Goal: Transaction & Acquisition: Obtain resource

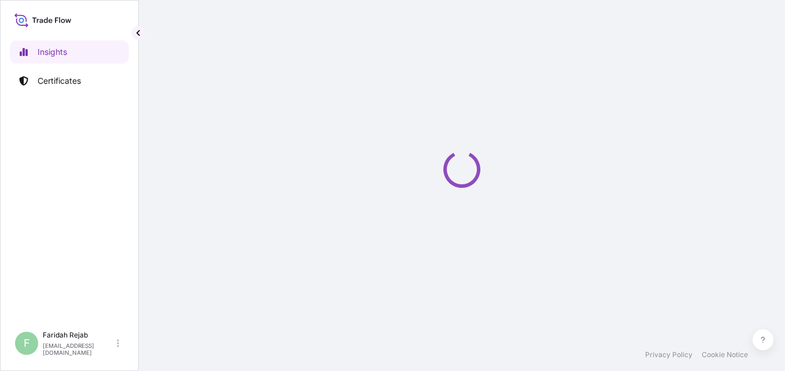
select select "2025"
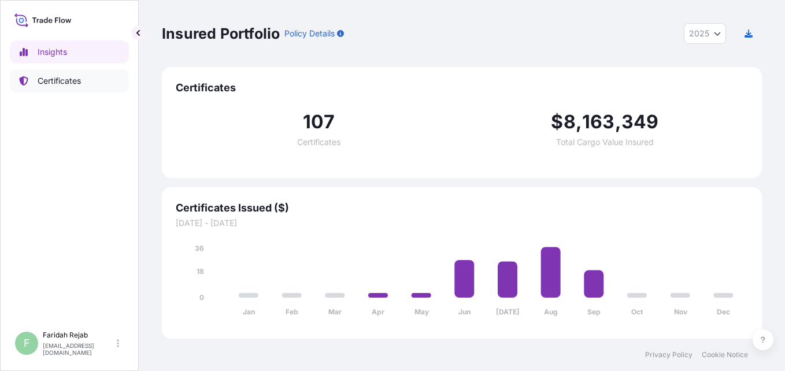
click at [53, 82] on p "Certificates" at bounding box center [59, 81] width 43 height 12
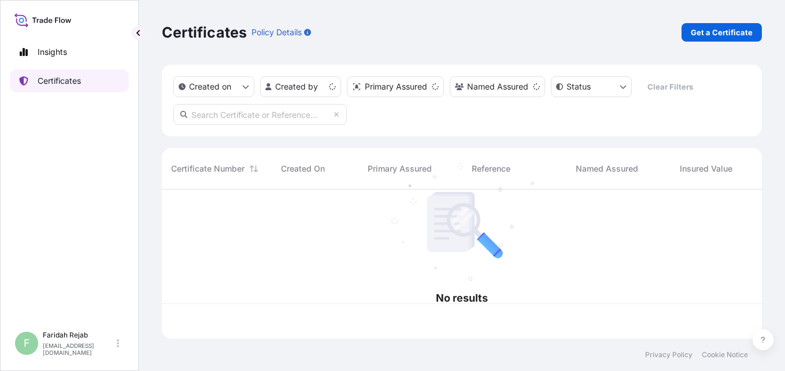
scroll to position [147, 591]
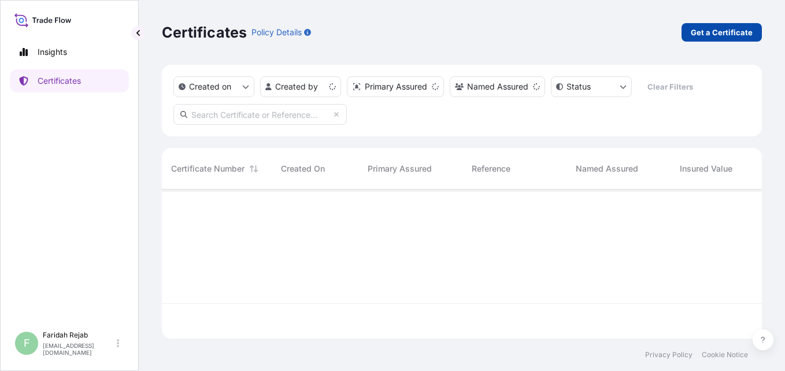
click at [715, 35] on p "Get a Certificate" at bounding box center [722, 33] width 62 height 12
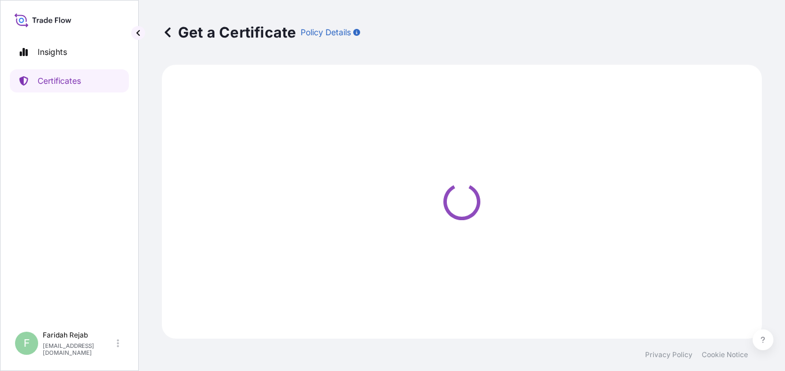
select select "Barge"
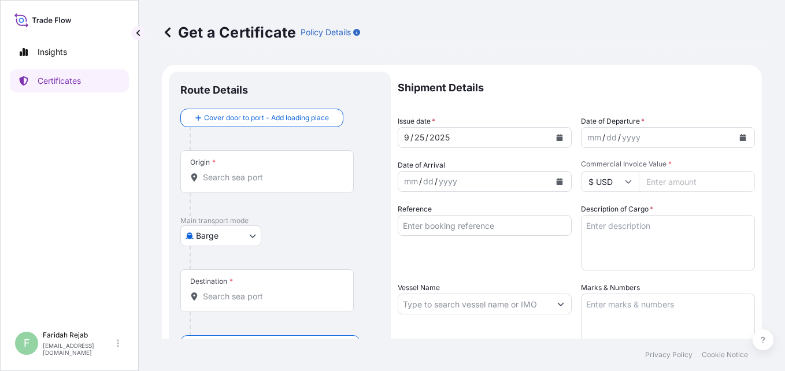
click at [740, 137] on icon "Calendar" at bounding box center [743, 137] width 6 height 7
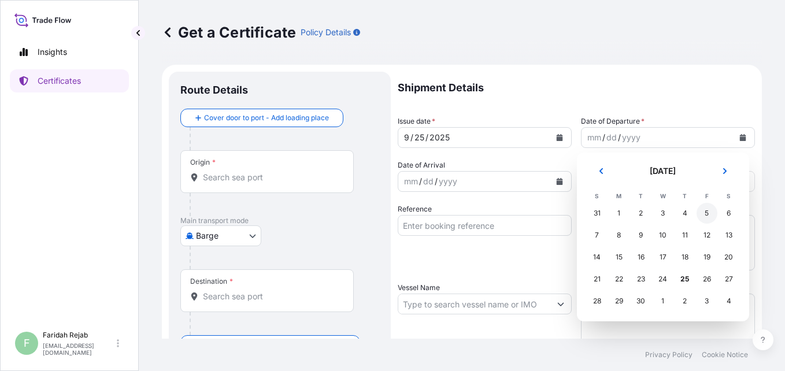
click at [702, 215] on div "5" at bounding box center [707, 213] width 21 height 21
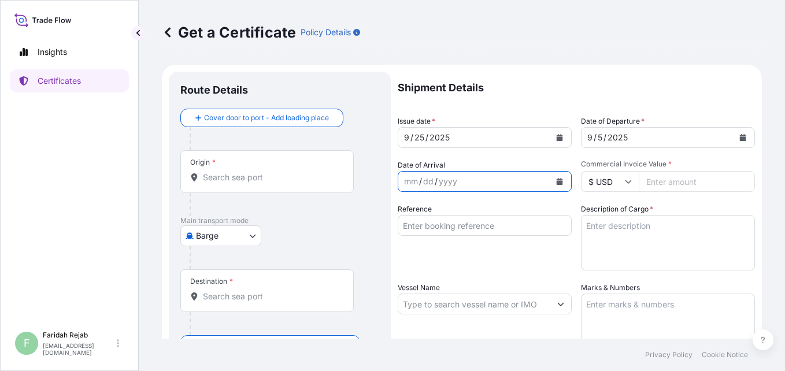
click at [557, 182] on icon "Calendar" at bounding box center [560, 181] width 6 height 7
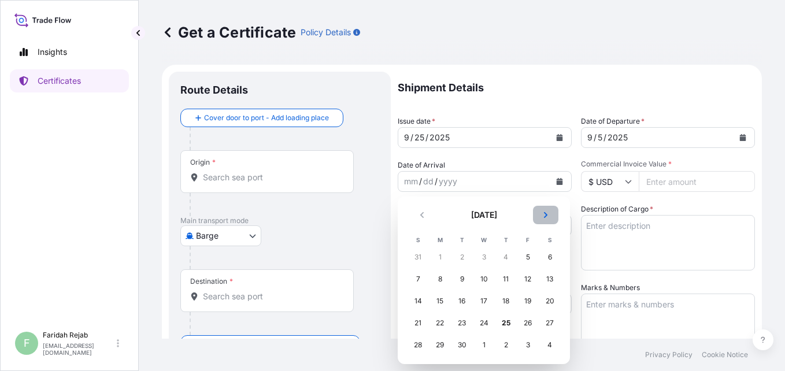
click at [549, 214] on icon "Next" at bounding box center [545, 215] width 7 height 7
click at [528, 348] on div "31" at bounding box center [527, 345] width 21 height 21
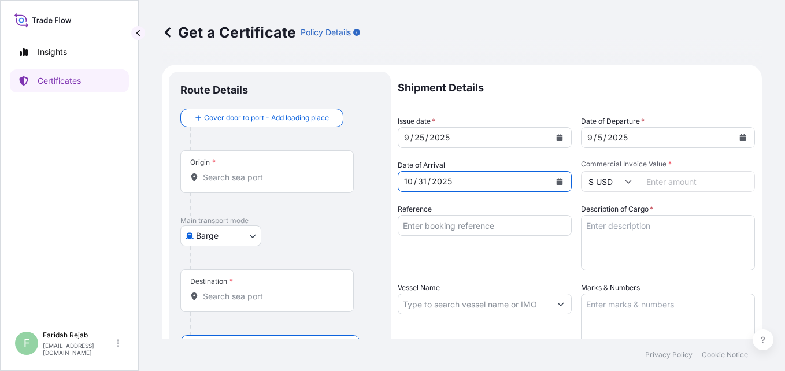
click at [658, 182] on input "Commercial Invoice Value *" at bounding box center [697, 181] width 116 height 21
type input "26334"
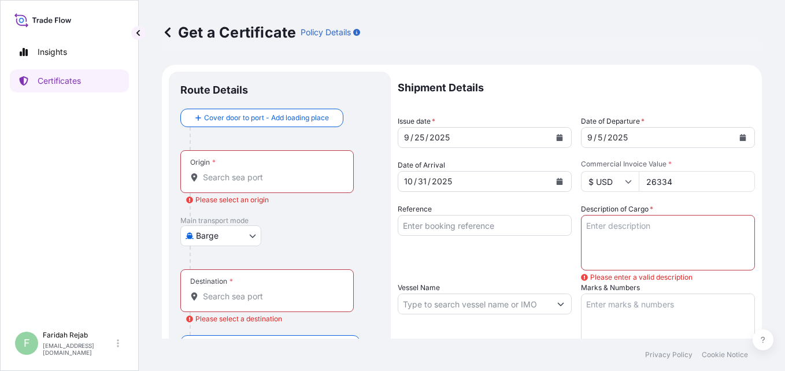
click at [670, 183] on input "26334" at bounding box center [697, 181] width 116 height 21
type input "2"
type input "26334.00"
click at [456, 221] on input "Reference" at bounding box center [485, 225] width 174 height 21
type input "i"
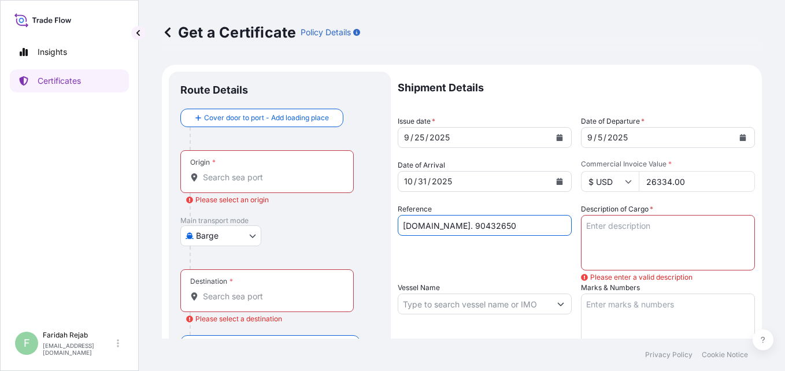
type input "[DOMAIN_NAME]. 90432650"
click at [627, 228] on textarea "Description of Cargo *" at bounding box center [668, 242] width 174 height 55
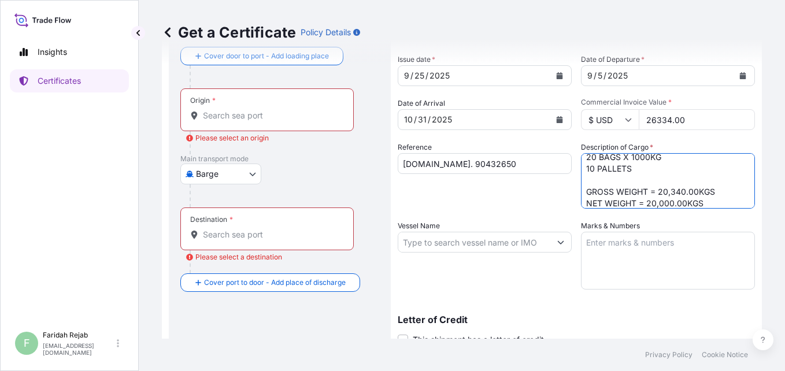
scroll to position [69, 0]
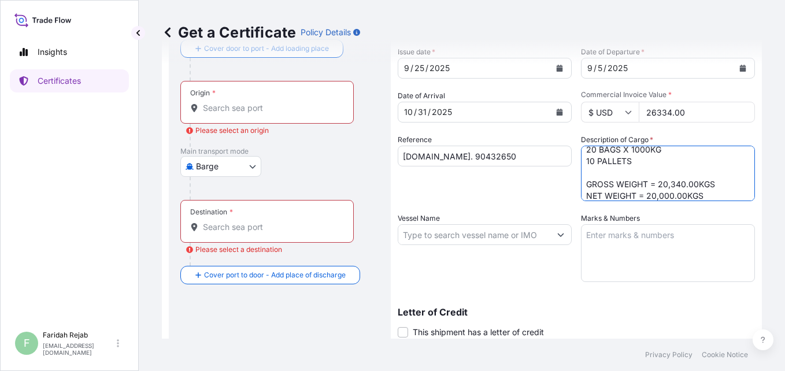
type textarea "ZINC FINES OXIDE - BALL MILL 20 BAGS X 1000KG 10 PALLETS GROSS WEIGHT = 20,340.…"
click at [601, 235] on textarea "Marks & Numbers" at bounding box center [668, 253] width 174 height 58
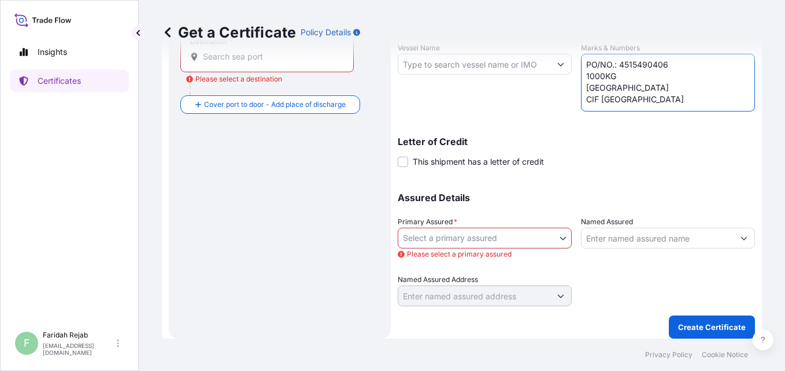
scroll to position [247, 0]
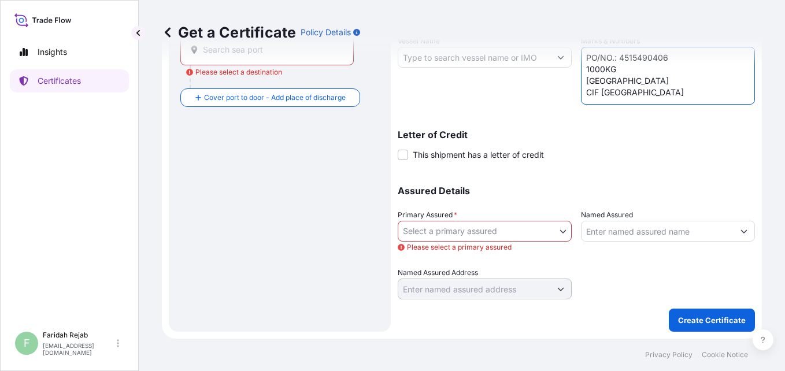
type textarea "PO/NO.: 4515490406 1000KG [GEOGRAPHIC_DATA] CIF [GEOGRAPHIC_DATA]"
click at [564, 233] on body "Insights Certificates F [PERSON_NAME] [EMAIL_ADDRESS][DOMAIN_NAME] Get a Certif…" at bounding box center [392, 185] width 785 height 371
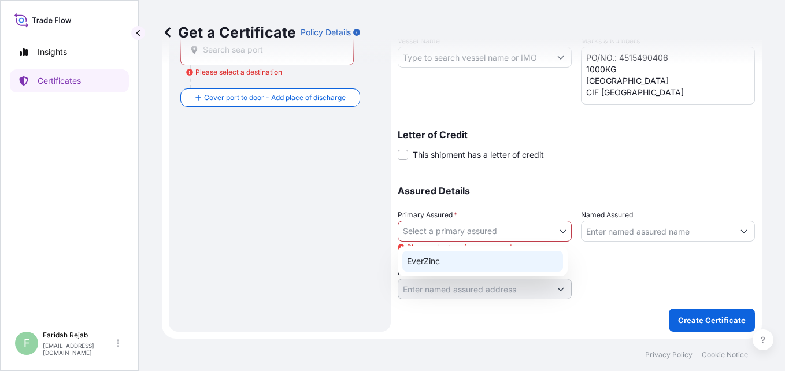
click at [454, 262] on div "EverZinc" at bounding box center [482, 261] width 161 height 21
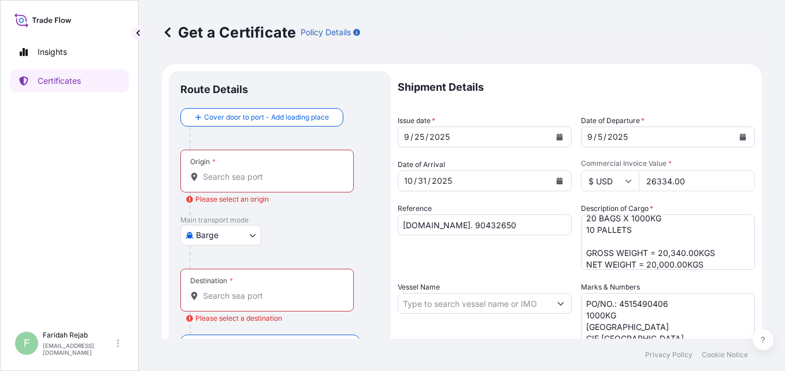
scroll to position [0, 0]
click at [267, 169] on div "Origin *" at bounding box center [266, 171] width 173 height 43
click at [267, 172] on input "Origin * Please select an origin" at bounding box center [271, 178] width 136 height 12
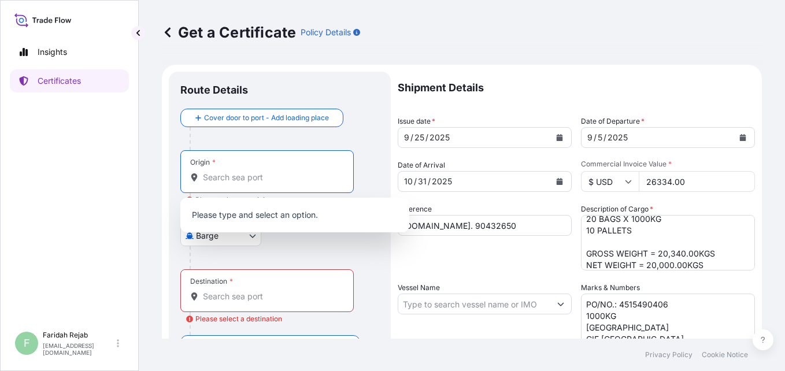
click at [265, 219] on p "Please type and select an option." at bounding box center [295, 214] width 220 height 25
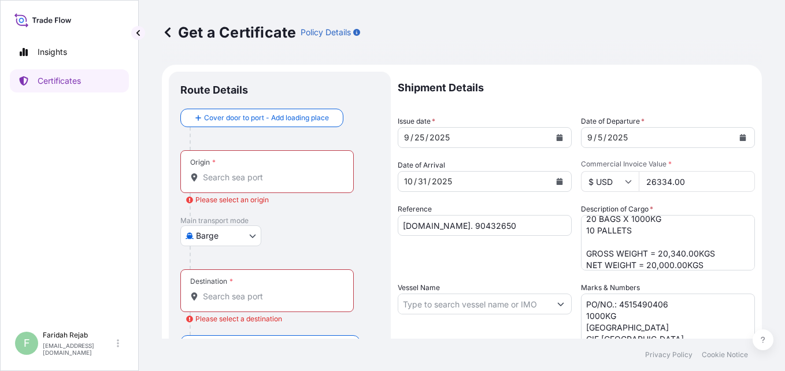
click at [236, 179] on input "Origin * Please select an origin" at bounding box center [271, 178] width 136 height 12
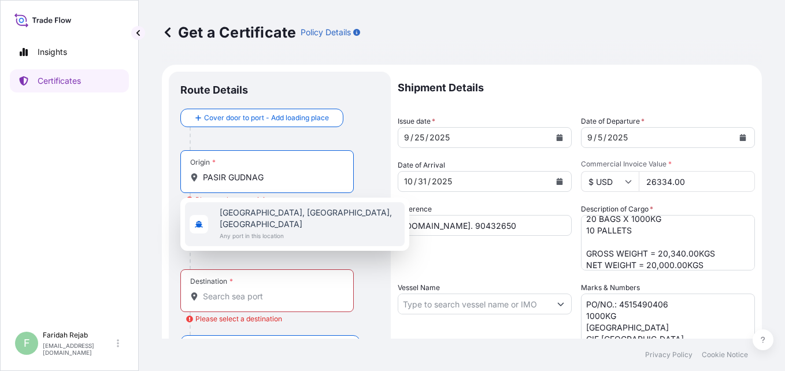
click at [284, 230] on span "Any port in this location" at bounding box center [310, 236] width 180 height 12
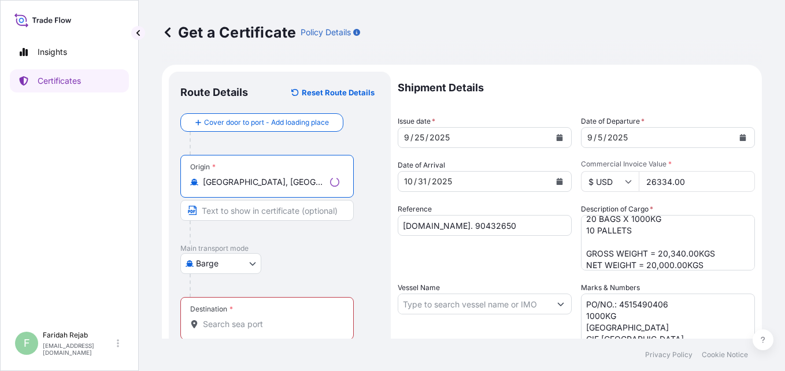
type input "[GEOGRAPHIC_DATA], [GEOGRAPHIC_DATA], [GEOGRAPHIC_DATA]"
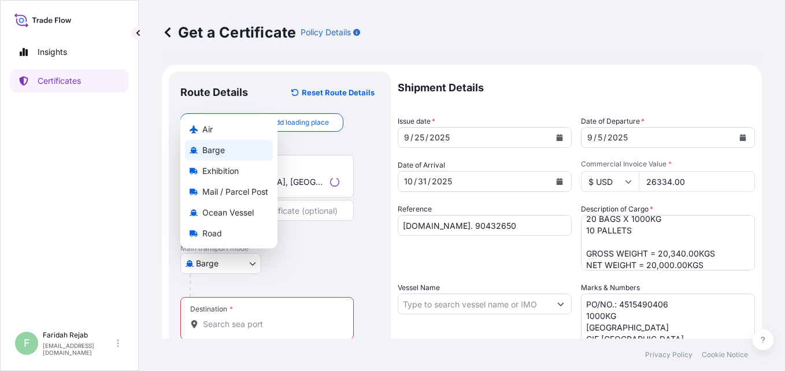
click at [212, 265] on body "1 option available. 0 options available. 8 options available. 0 options availab…" at bounding box center [392, 185] width 785 height 371
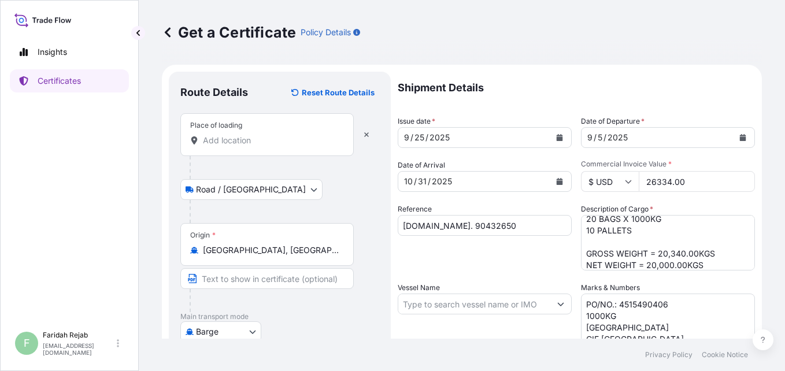
click at [228, 141] on input "Place of loading" at bounding box center [271, 141] width 136 height 12
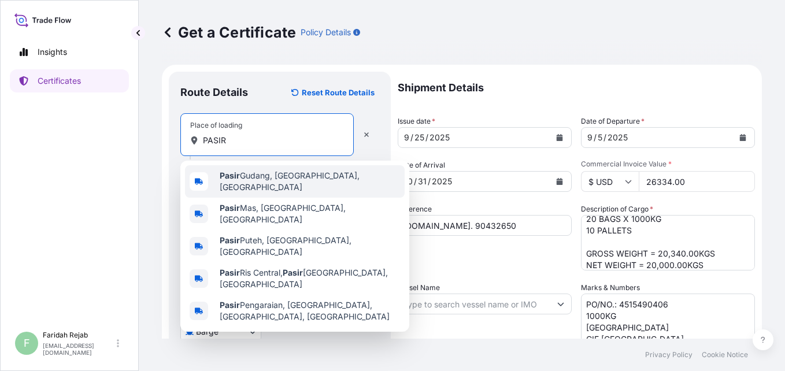
click at [280, 178] on span "[GEOGRAPHIC_DATA], [GEOGRAPHIC_DATA], [GEOGRAPHIC_DATA]" at bounding box center [310, 181] width 180 height 23
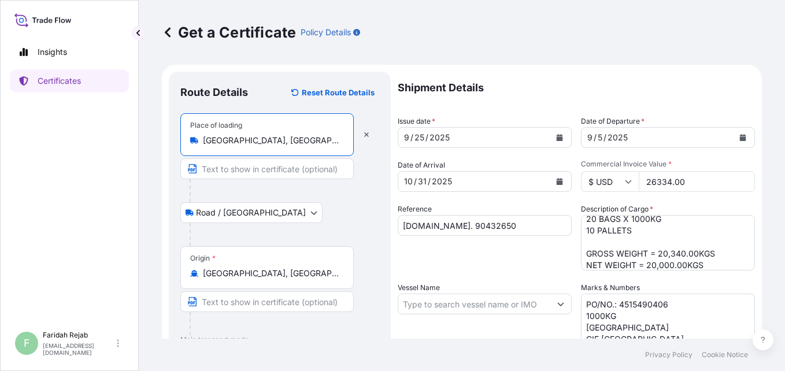
type input "[GEOGRAPHIC_DATA], [GEOGRAPHIC_DATA], [GEOGRAPHIC_DATA]"
click at [239, 271] on input "[GEOGRAPHIC_DATA], [GEOGRAPHIC_DATA], [GEOGRAPHIC_DATA]" at bounding box center [271, 274] width 136 height 12
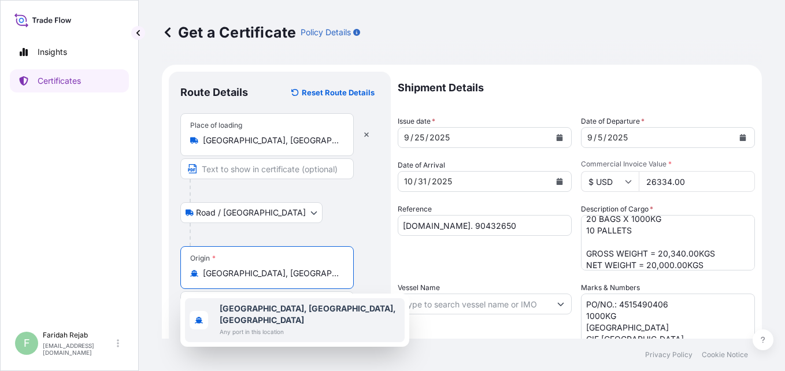
drag, startPoint x: 320, startPoint y: 275, endPoint x: 188, endPoint y: 275, distance: 131.8
click at [188, 275] on div "Origin * [GEOGRAPHIC_DATA], [GEOGRAPHIC_DATA], [GEOGRAPHIC_DATA]" at bounding box center [266, 267] width 173 height 43
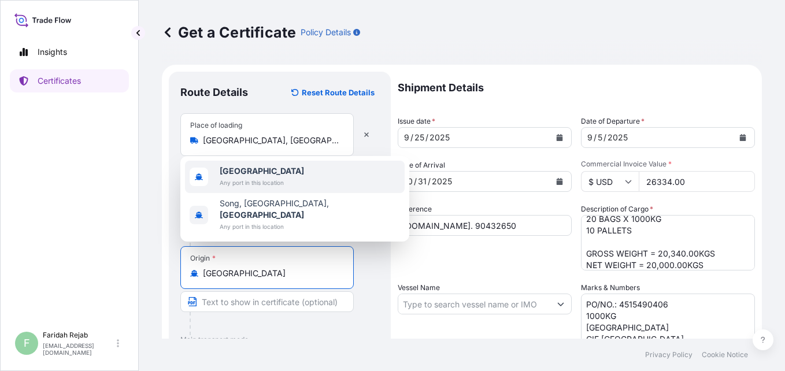
click at [227, 177] on span "[GEOGRAPHIC_DATA]" at bounding box center [262, 171] width 84 height 12
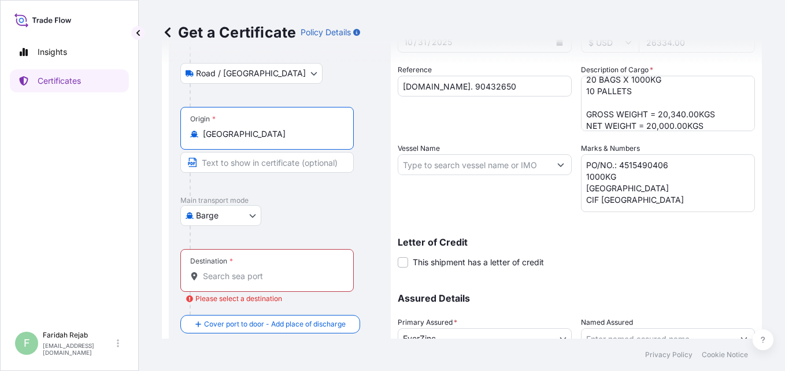
scroll to position [162, 0]
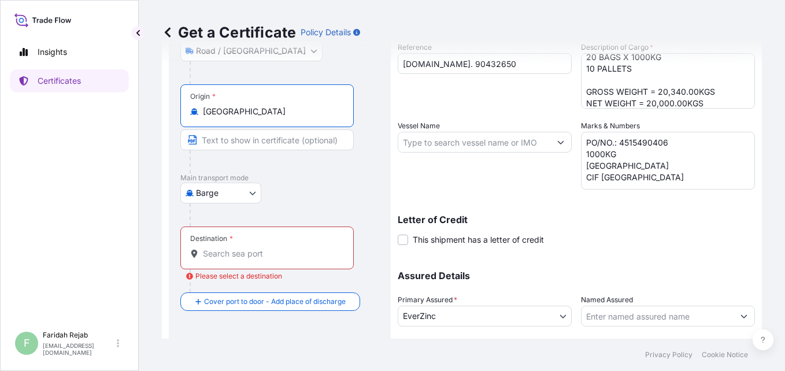
type input "[GEOGRAPHIC_DATA]"
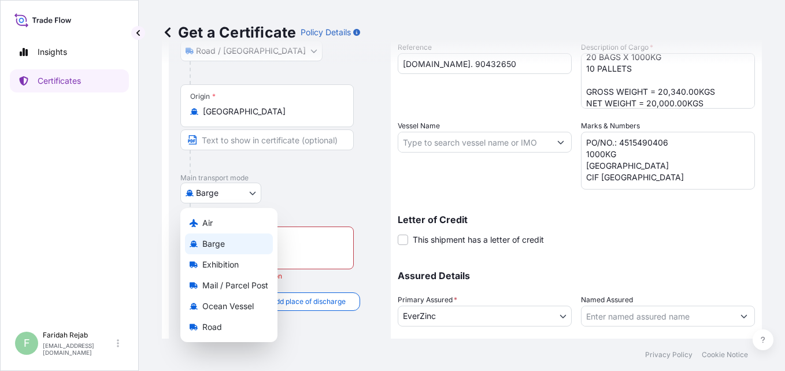
click at [250, 193] on body "2 options available. Insights Certificates F [PERSON_NAME] [EMAIL_ADDRESS][DOMA…" at bounding box center [392, 185] width 785 height 371
click at [220, 309] on span "Ocean Vessel" at bounding box center [227, 307] width 51 height 12
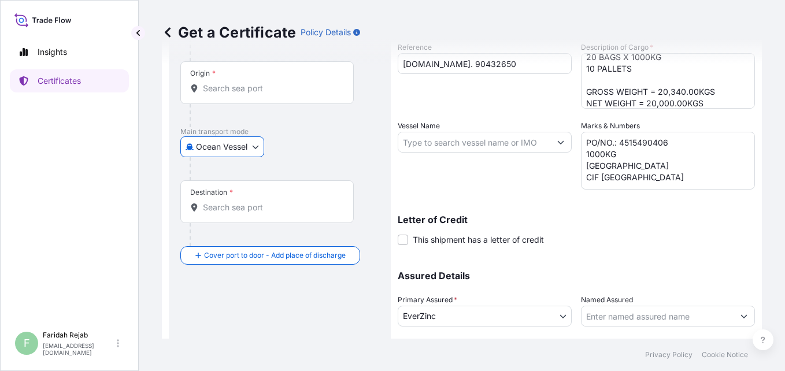
click at [240, 213] on div "Destination *" at bounding box center [266, 201] width 173 height 43
click at [240, 213] on input "Destination *" at bounding box center [271, 208] width 136 height 12
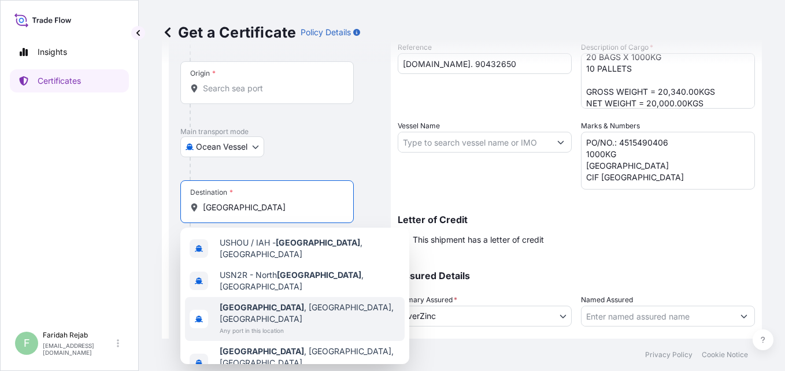
click at [255, 325] on span "Any port in this location" at bounding box center [310, 331] width 180 height 12
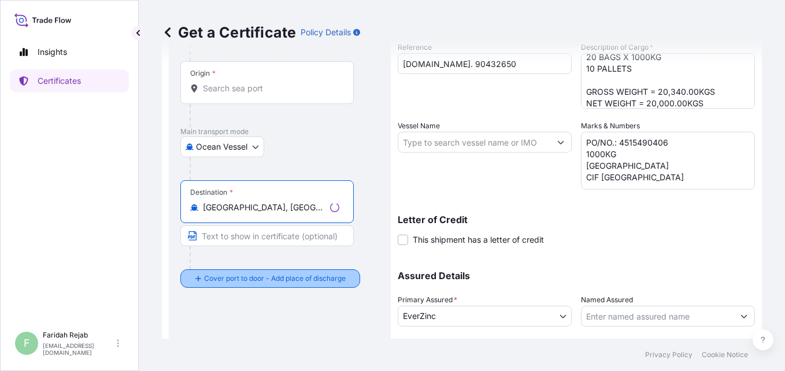
type input "[GEOGRAPHIC_DATA], [GEOGRAPHIC_DATA], [GEOGRAPHIC_DATA]"
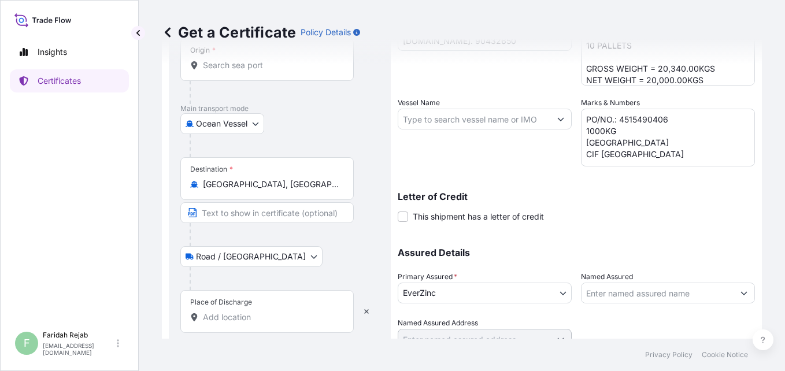
scroll to position [208, 0]
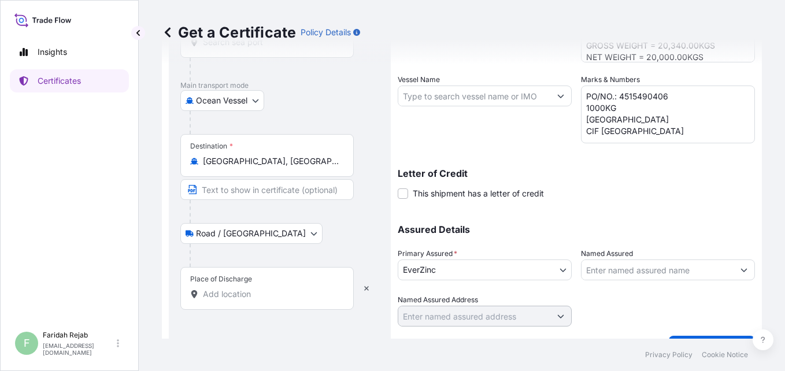
click at [256, 297] on input "Place of Discharge" at bounding box center [271, 294] width 136 height 12
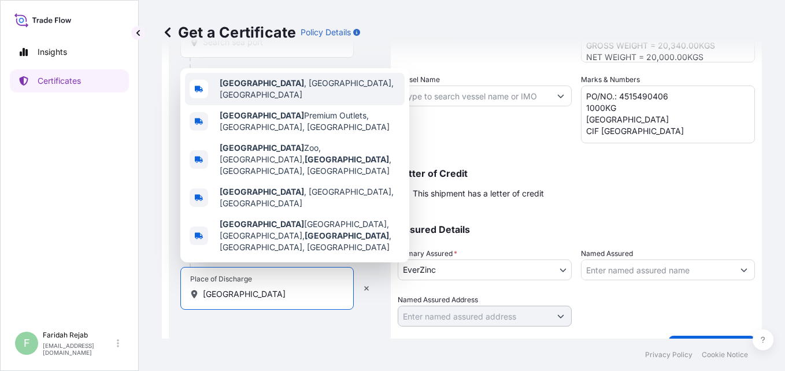
click at [280, 101] on span "[GEOGRAPHIC_DATA] , [GEOGRAPHIC_DATA], [GEOGRAPHIC_DATA]" at bounding box center [310, 88] width 180 height 23
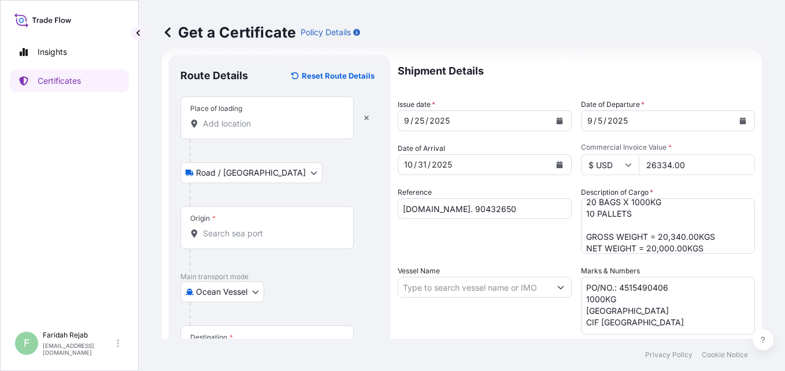
scroll to position [0, 0]
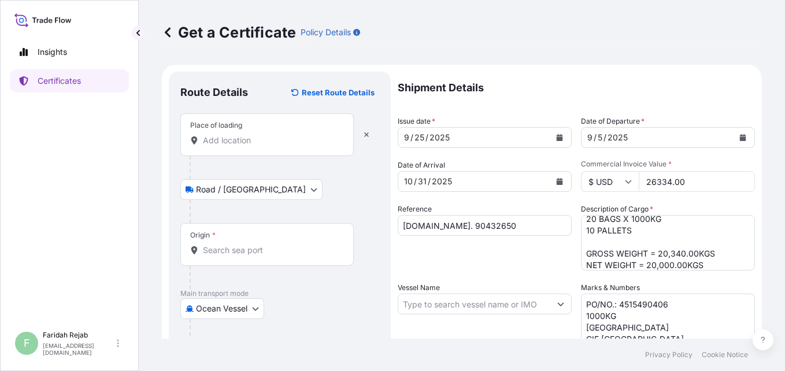
type input "[GEOGRAPHIC_DATA], [GEOGRAPHIC_DATA], [GEOGRAPHIC_DATA]"
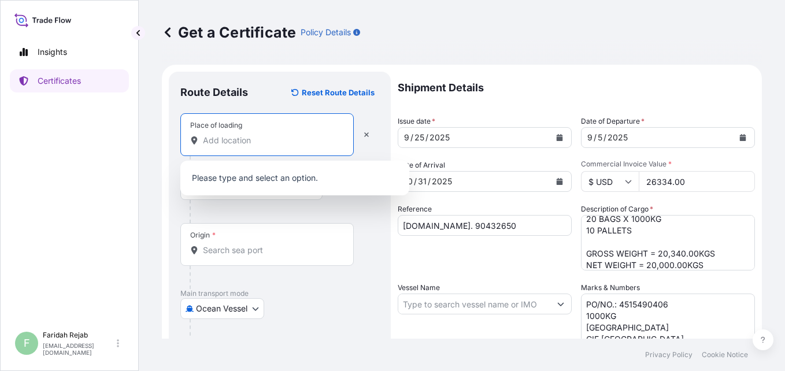
click at [221, 140] on input "Place of loading" at bounding box center [271, 141] width 136 height 12
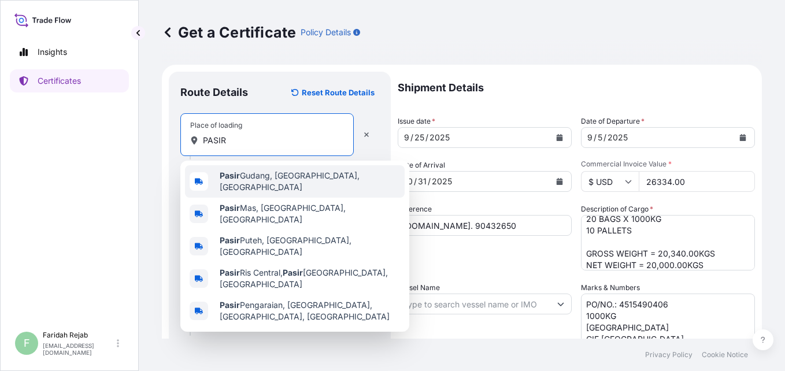
click at [263, 179] on span "[GEOGRAPHIC_DATA], [GEOGRAPHIC_DATA], [GEOGRAPHIC_DATA]" at bounding box center [310, 181] width 180 height 23
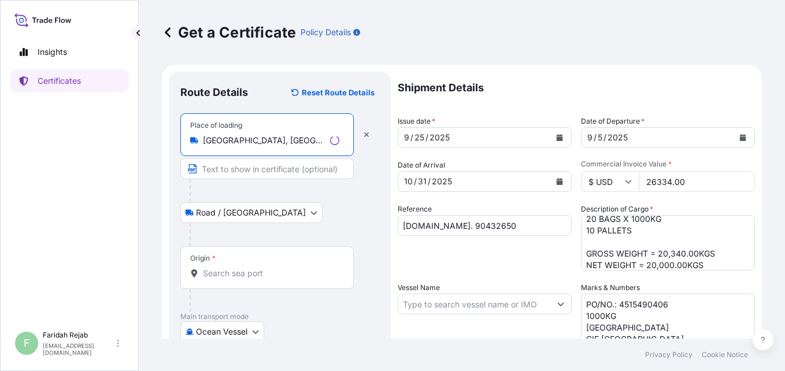
type input "[GEOGRAPHIC_DATA], [GEOGRAPHIC_DATA], [GEOGRAPHIC_DATA]"
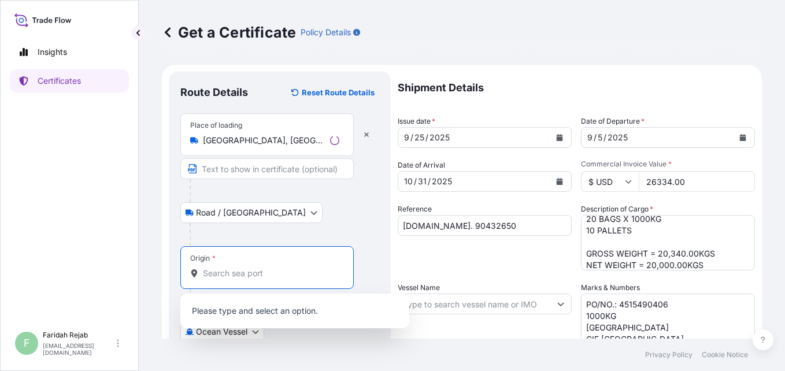
click at [233, 273] on input "Origin *" at bounding box center [271, 274] width 136 height 12
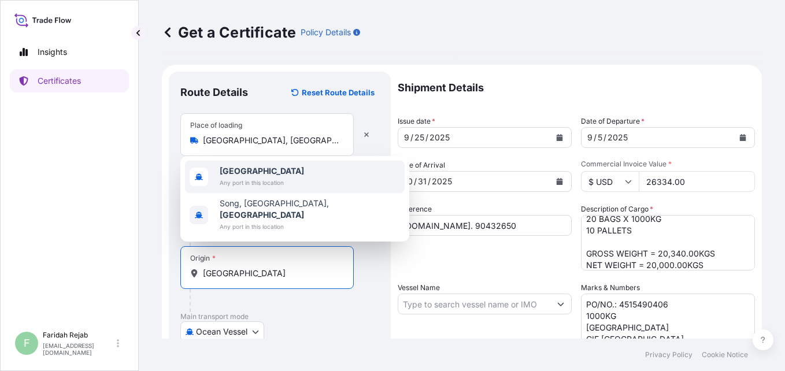
click at [236, 188] on span "Any port in this location" at bounding box center [262, 183] width 84 height 12
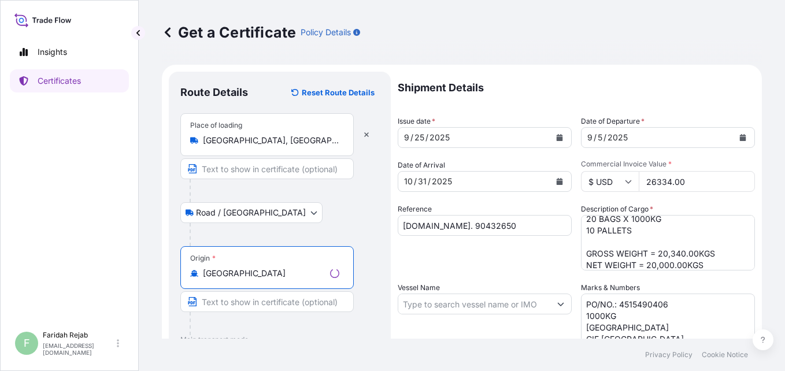
scroll to position [267, 0]
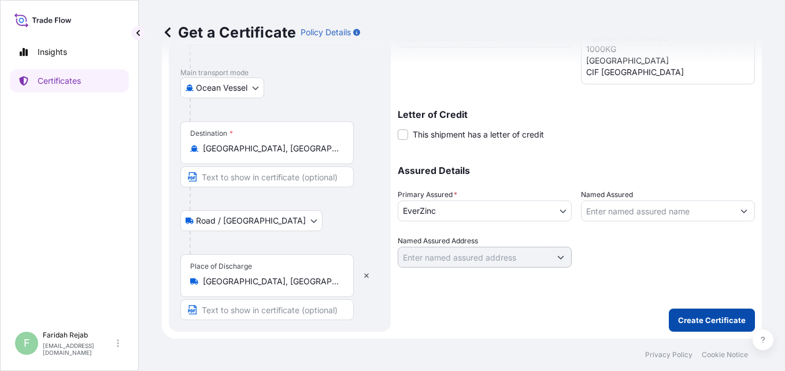
type input "[GEOGRAPHIC_DATA]"
click at [690, 321] on p "Create Certificate" at bounding box center [712, 320] width 68 height 12
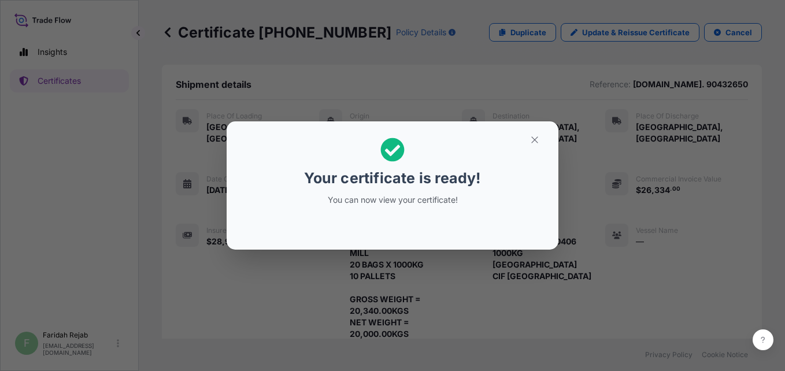
click at [533, 147] on button "button" at bounding box center [534, 140] width 29 height 18
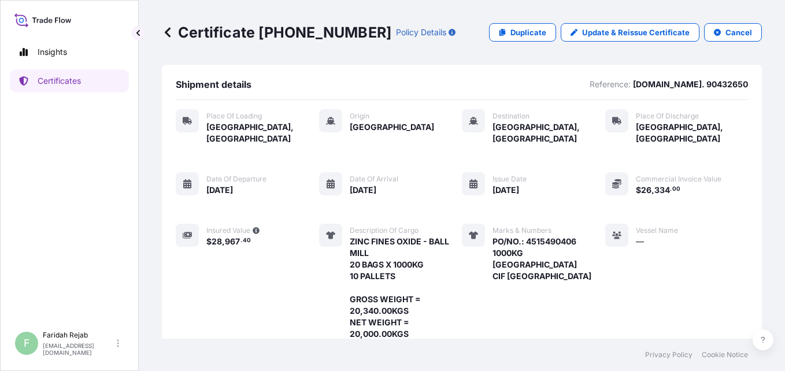
scroll to position [221, 0]
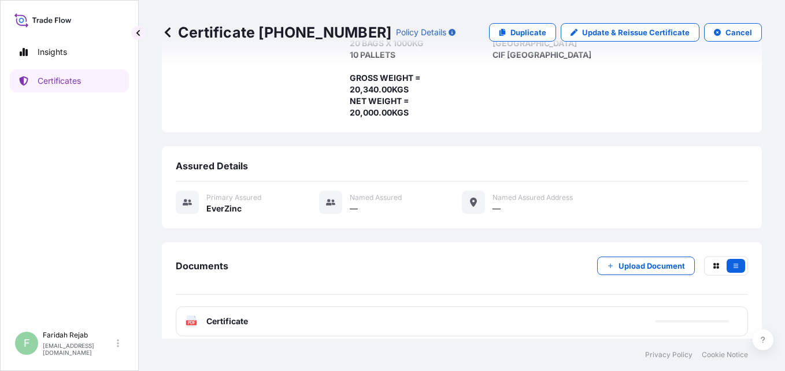
click at [193, 316] on icon at bounding box center [192, 322] width 10 height 12
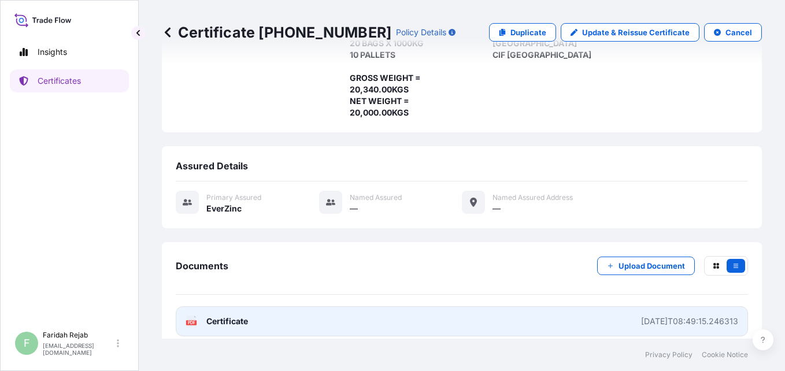
click at [198, 316] on div "PDF Certificate" at bounding box center [217, 322] width 62 height 12
